Goal: Task Accomplishment & Management: Manage account settings

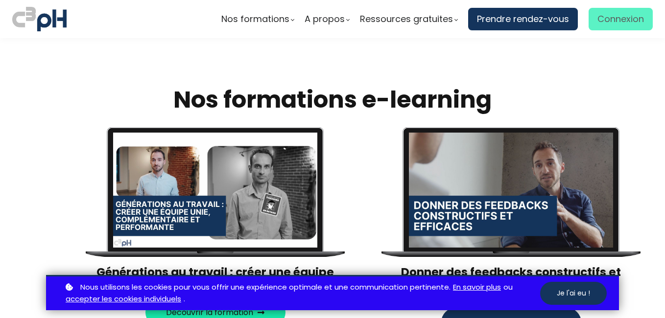
click at [615, 21] on span "Connexion" at bounding box center [621, 19] width 47 height 15
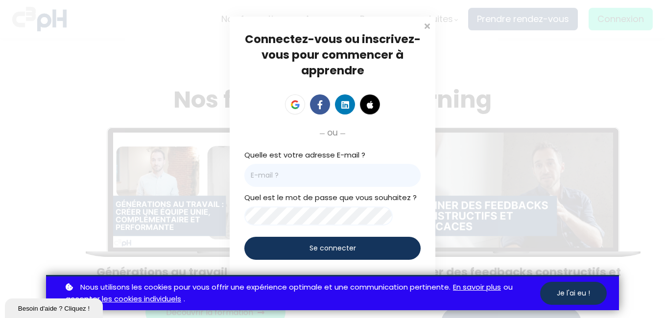
click at [334, 174] on input "email" at bounding box center [332, 175] width 176 height 23
type input "[EMAIL_ADDRESS][DOMAIN_NAME]"
click at [319, 245] on span "Se connecter" at bounding box center [333, 248] width 47 height 10
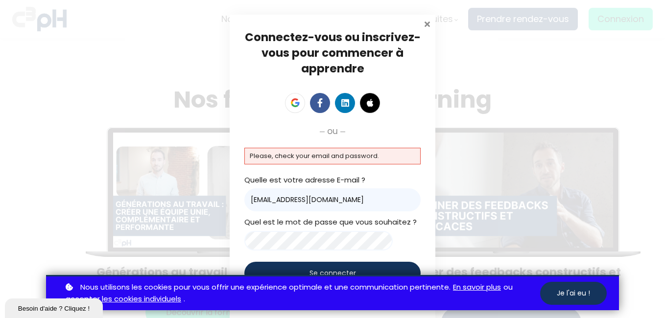
click at [423, 23] on span at bounding box center [427, 23] width 10 height 10
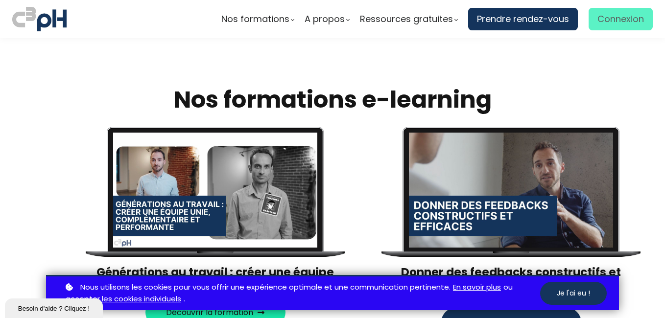
click at [607, 18] on span "Connexion" at bounding box center [621, 19] width 47 height 15
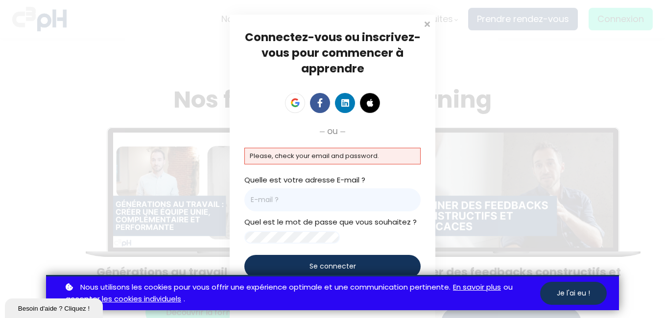
click at [351, 195] on input "email" at bounding box center [332, 200] width 176 height 23
type input "[EMAIL_ADDRESS][DOMAIN_NAME]"
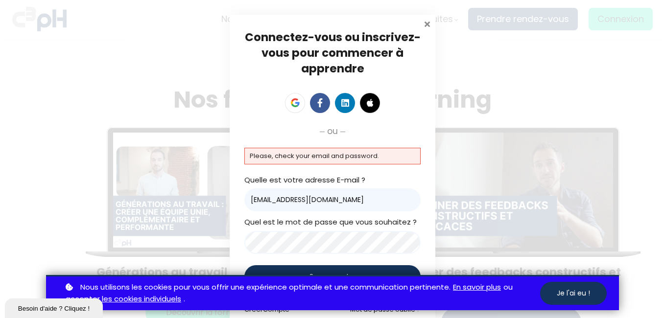
click at [423, 23] on span at bounding box center [427, 23] width 10 height 10
